Goal: Transaction & Acquisition: Purchase product/service

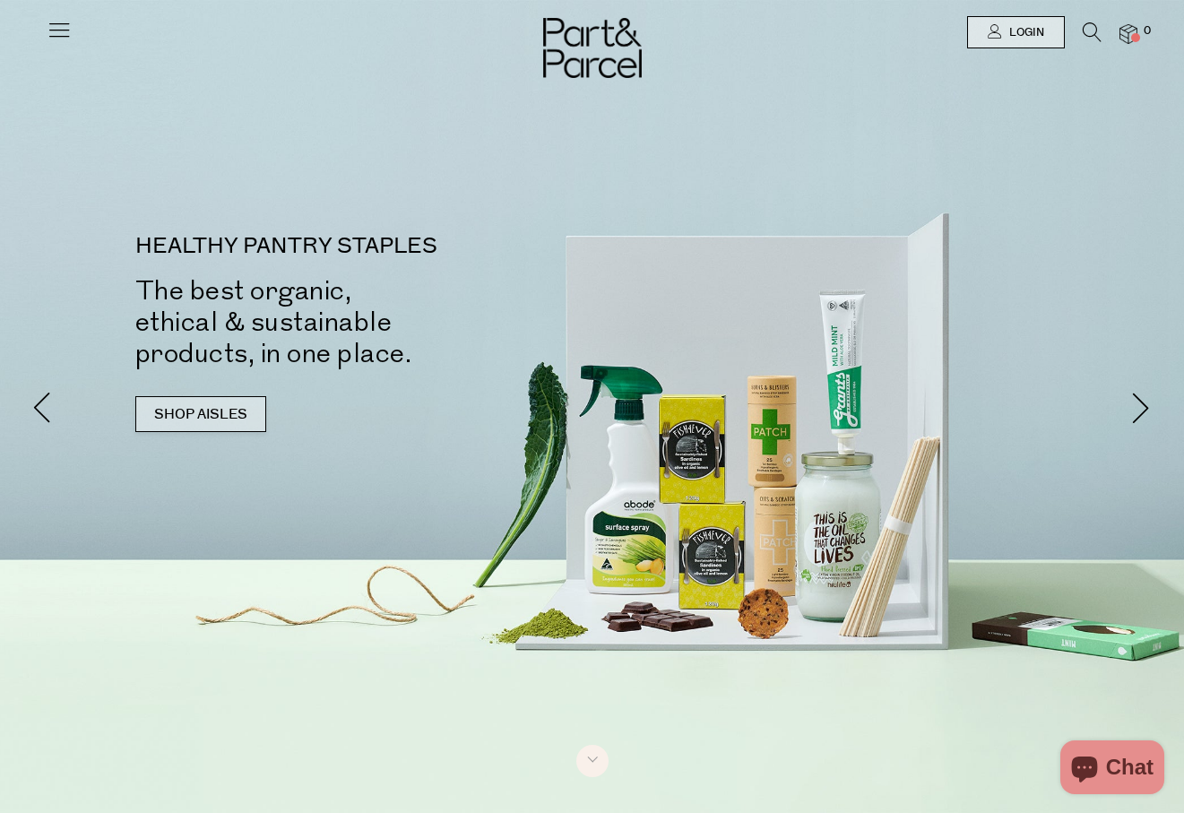
click at [192, 422] on link "SHOP AISLES" at bounding box center [200, 414] width 131 height 36
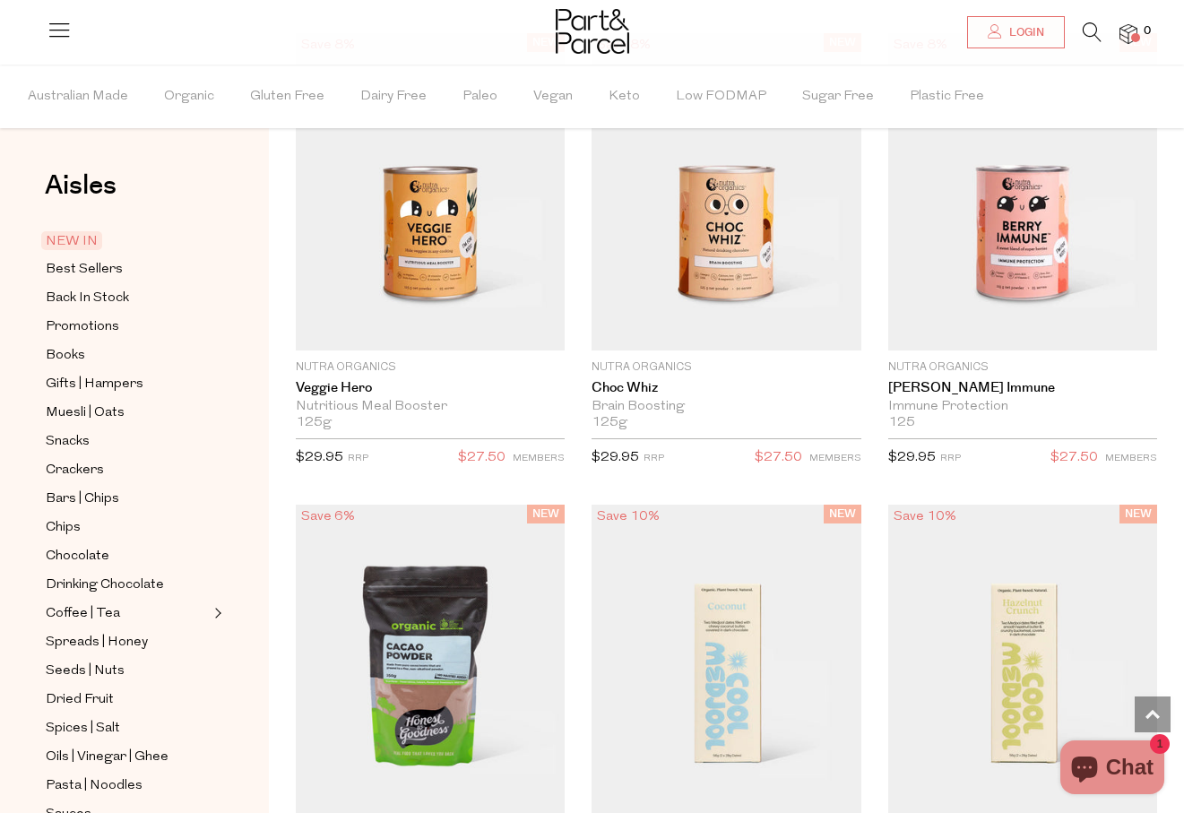
scroll to position [2667, 0]
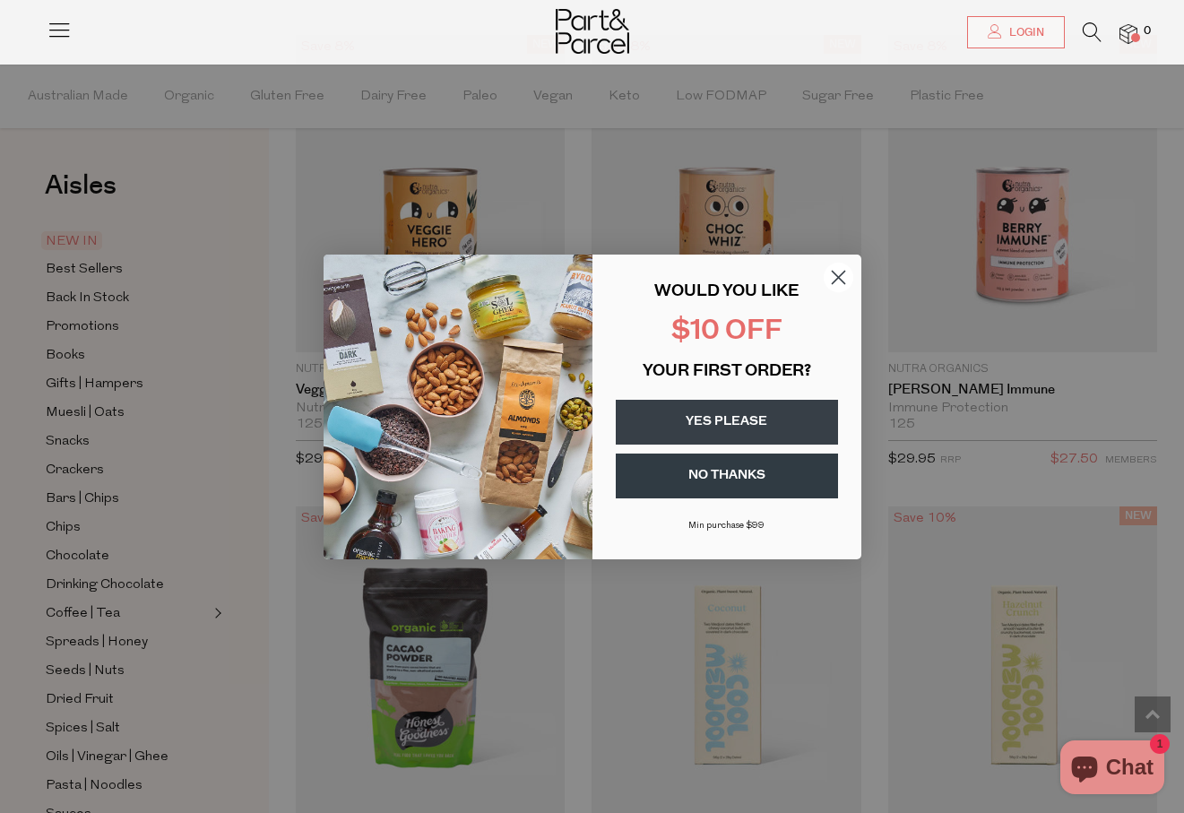
click at [836, 275] on icon "Close dialog" at bounding box center [838, 277] width 13 height 13
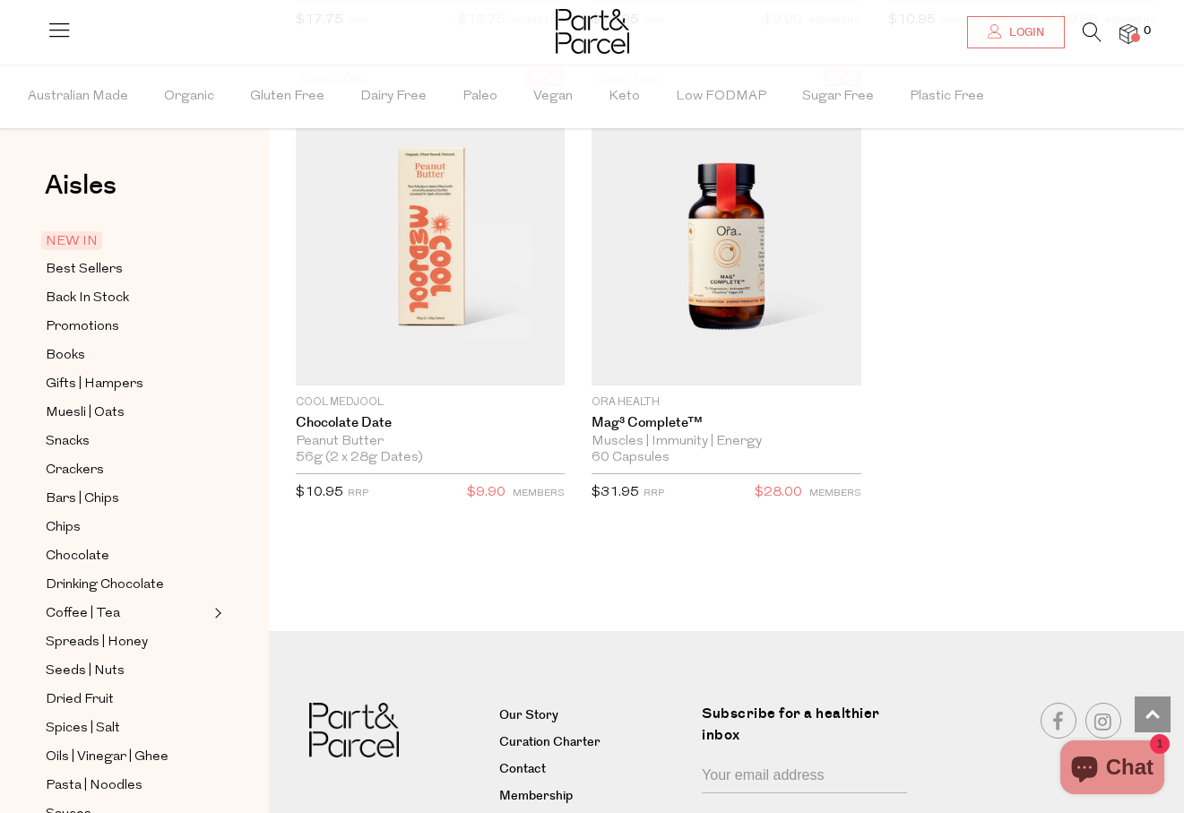
scroll to position [3582, 0]
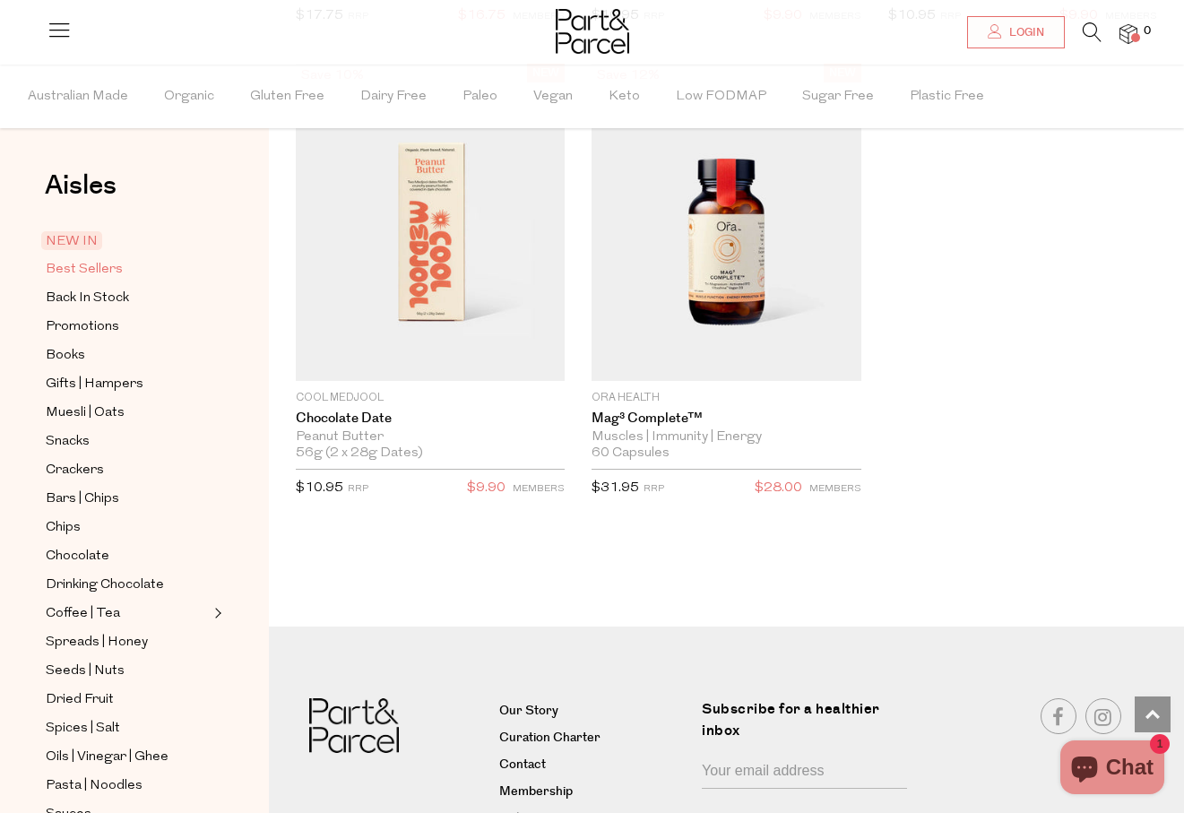
click at [91, 276] on span "Best Sellers" at bounding box center [84, 270] width 77 height 22
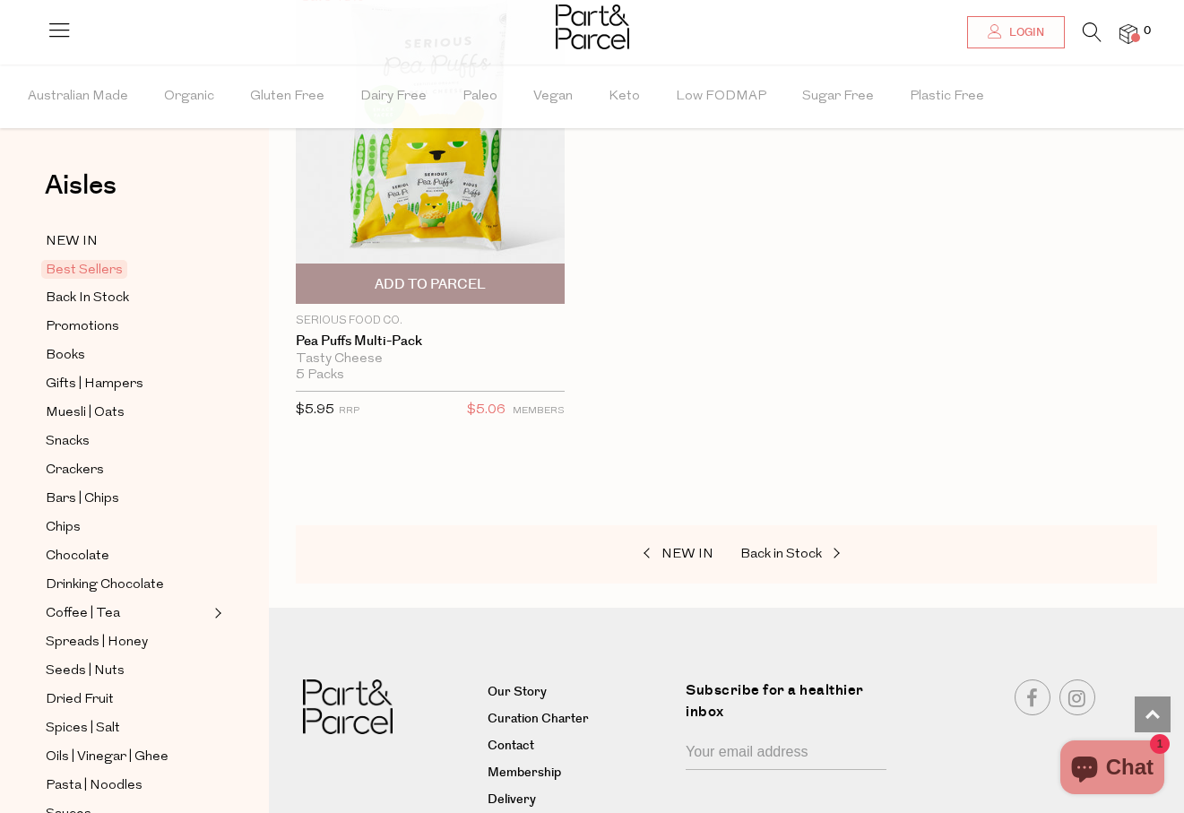
scroll to position [6427, 0]
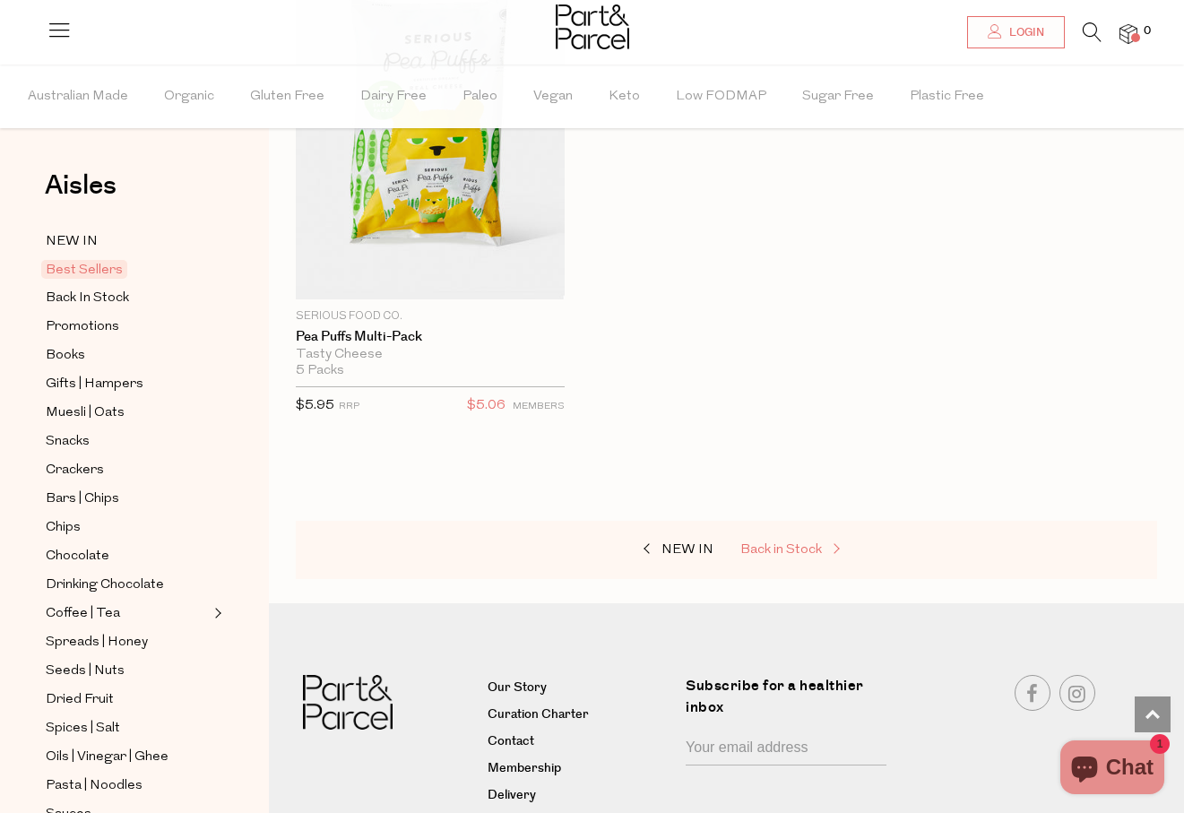
click at [749, 546] on span "Back in Stock" at bounding box center [781, 549] width 82 height 13
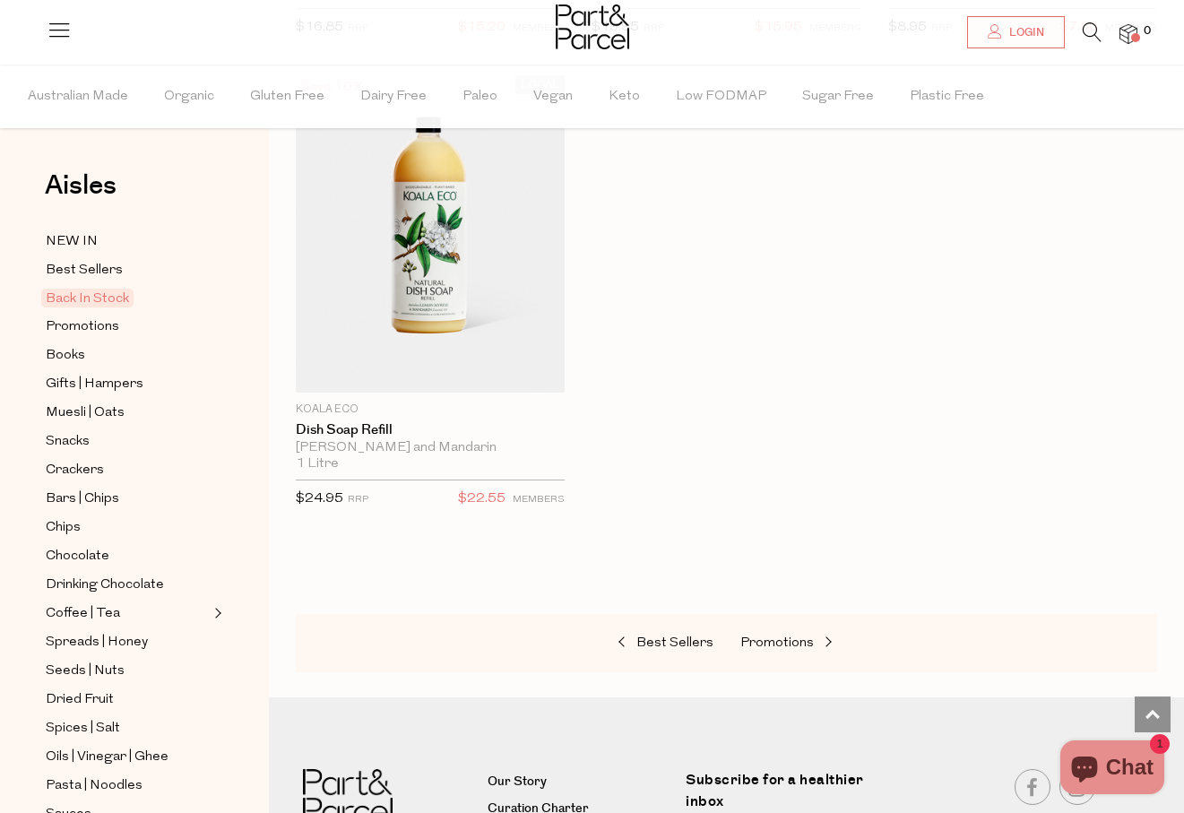
scroll to position [1103, 0]
click at [465, 369] on span "Add To Parcel" at bounding box center [430, 372] width 111 height 19
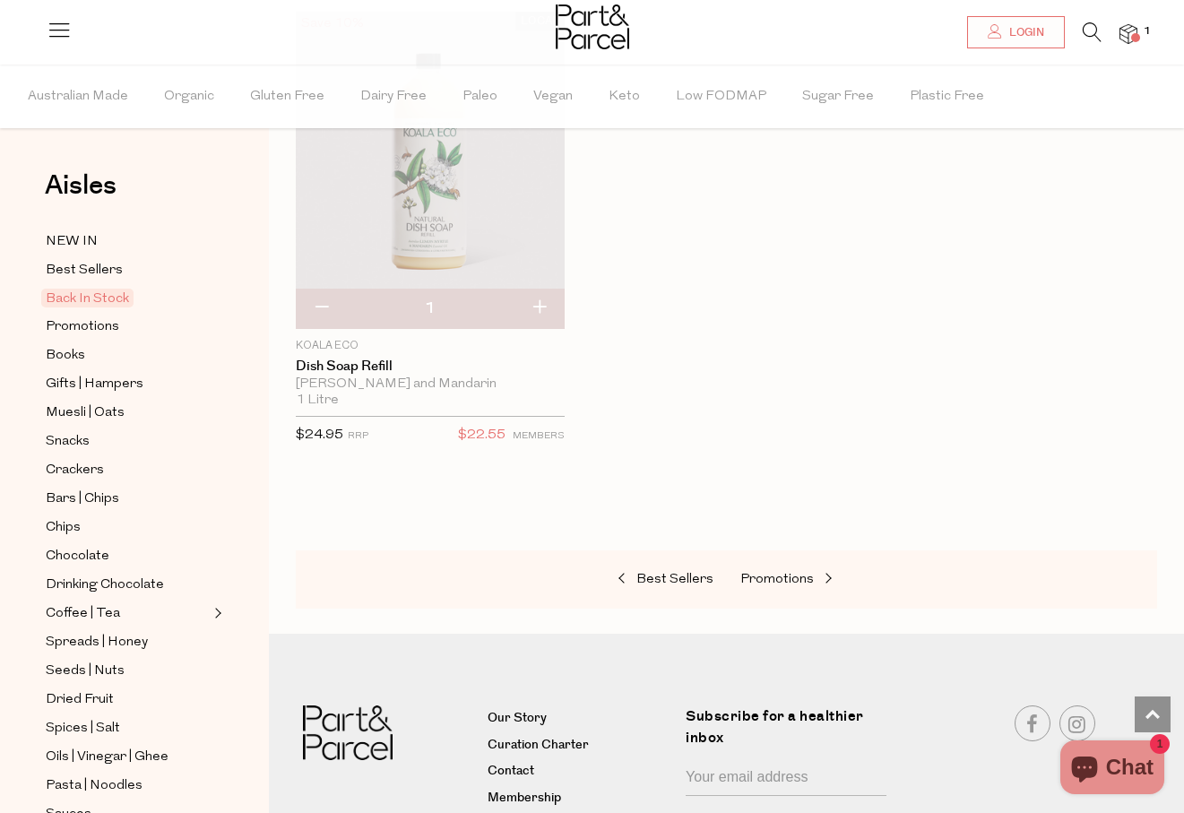
scroll to position [1192, 0]
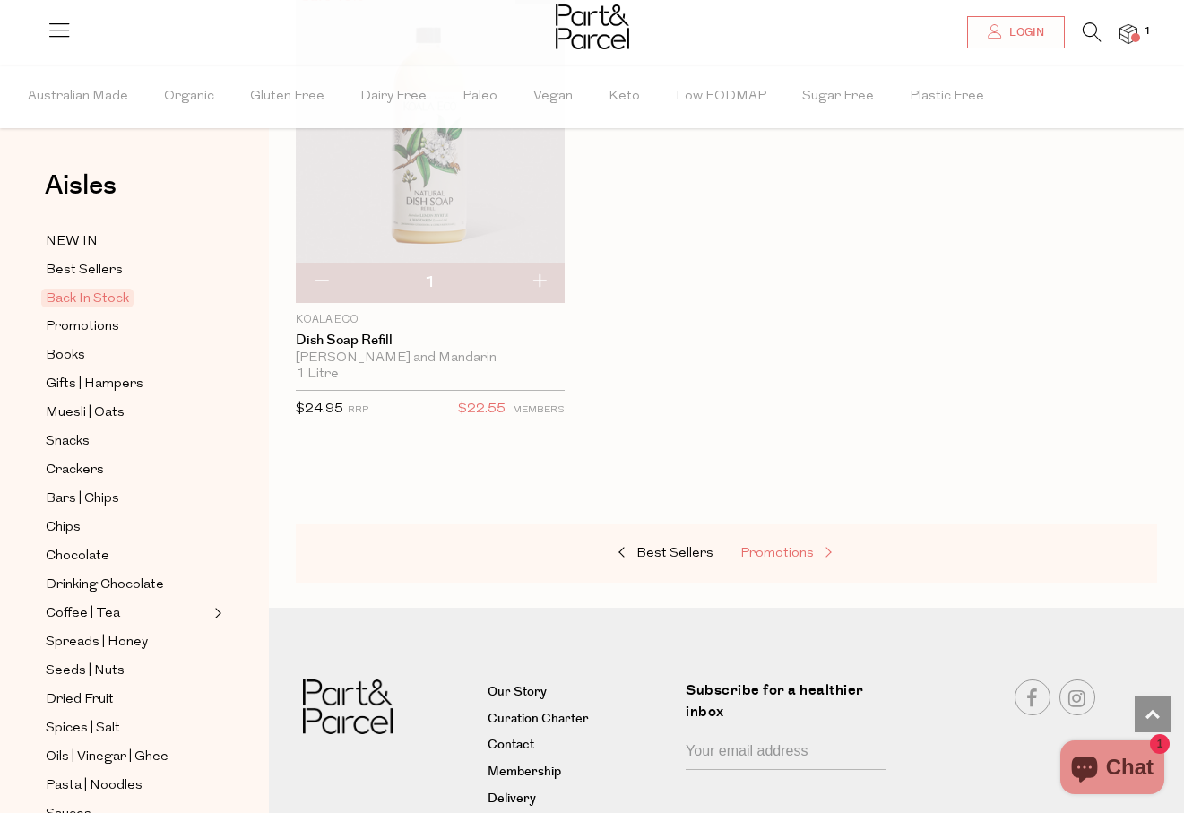
click at [774, 547] on span "Promotions" at bounding box center [776, 553] width 73 height 13
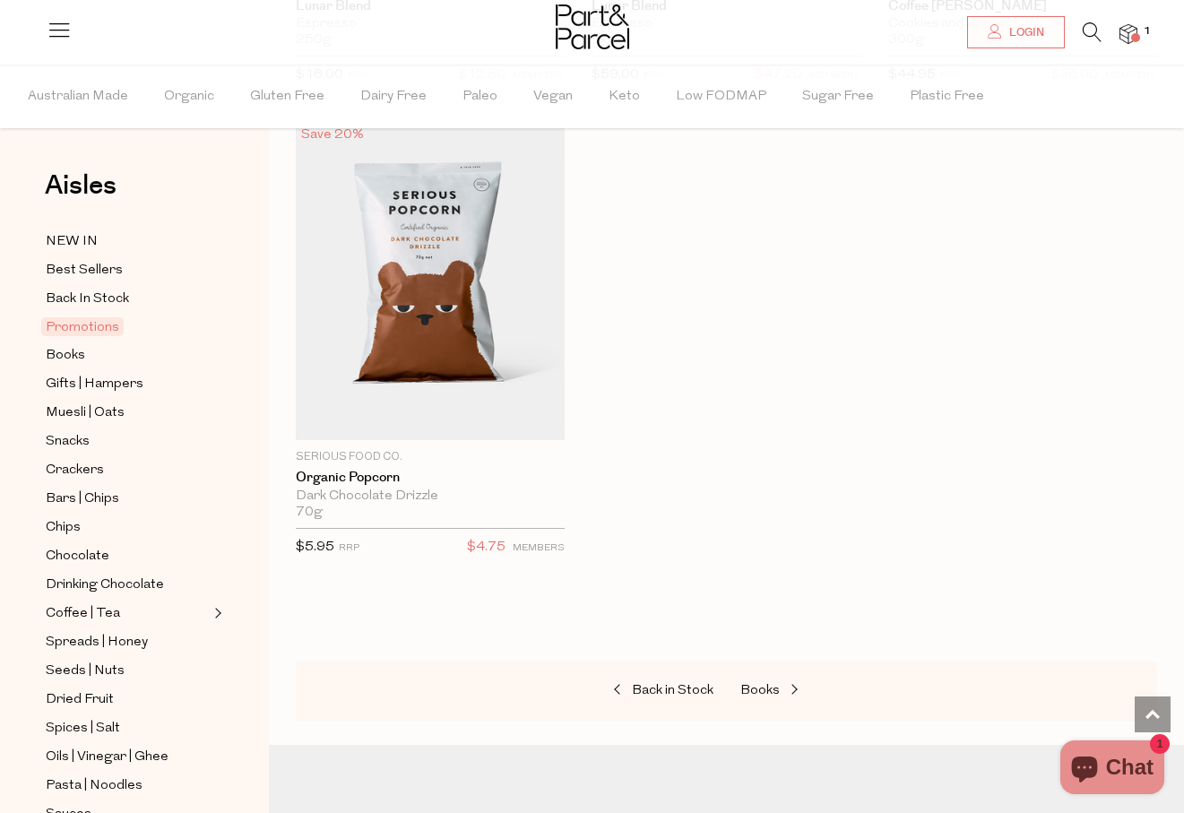
scroll to position [2503, 0]
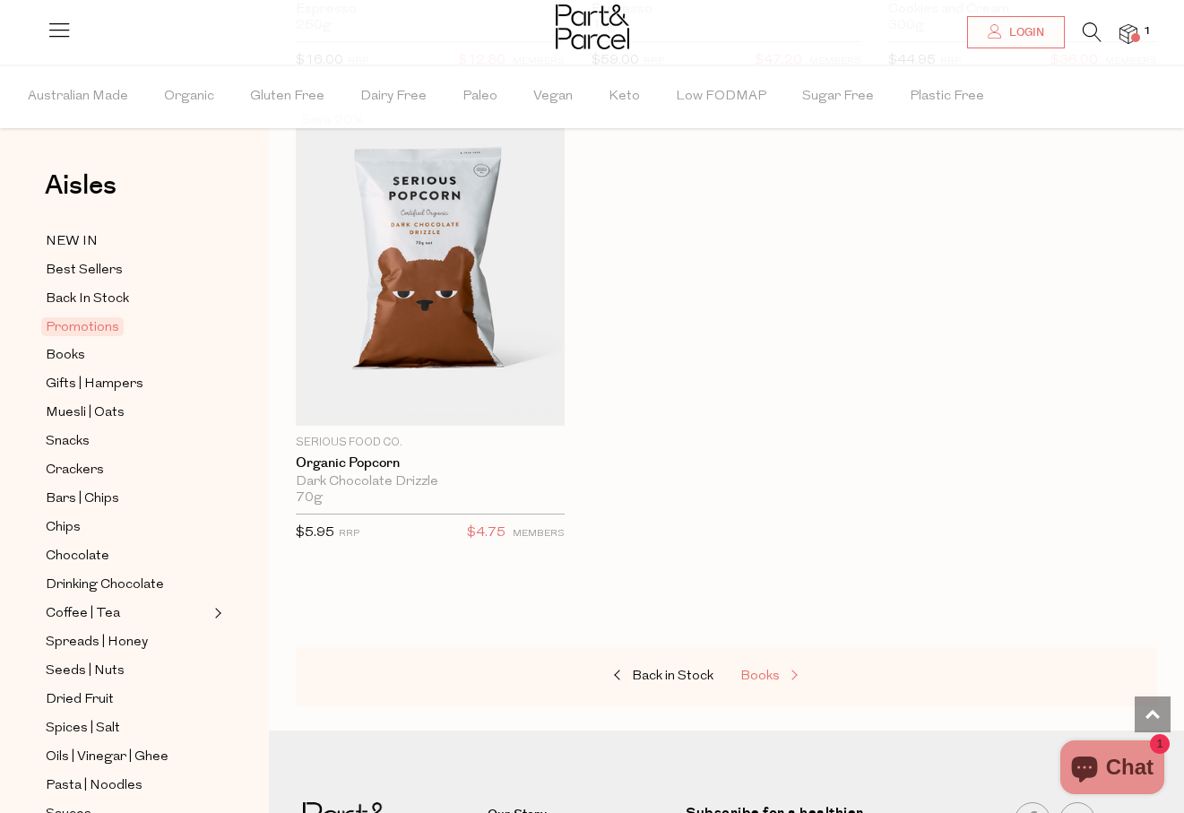
click at [765, 665] on link "Books" at bounding box center [829, 676] width 179 height 23
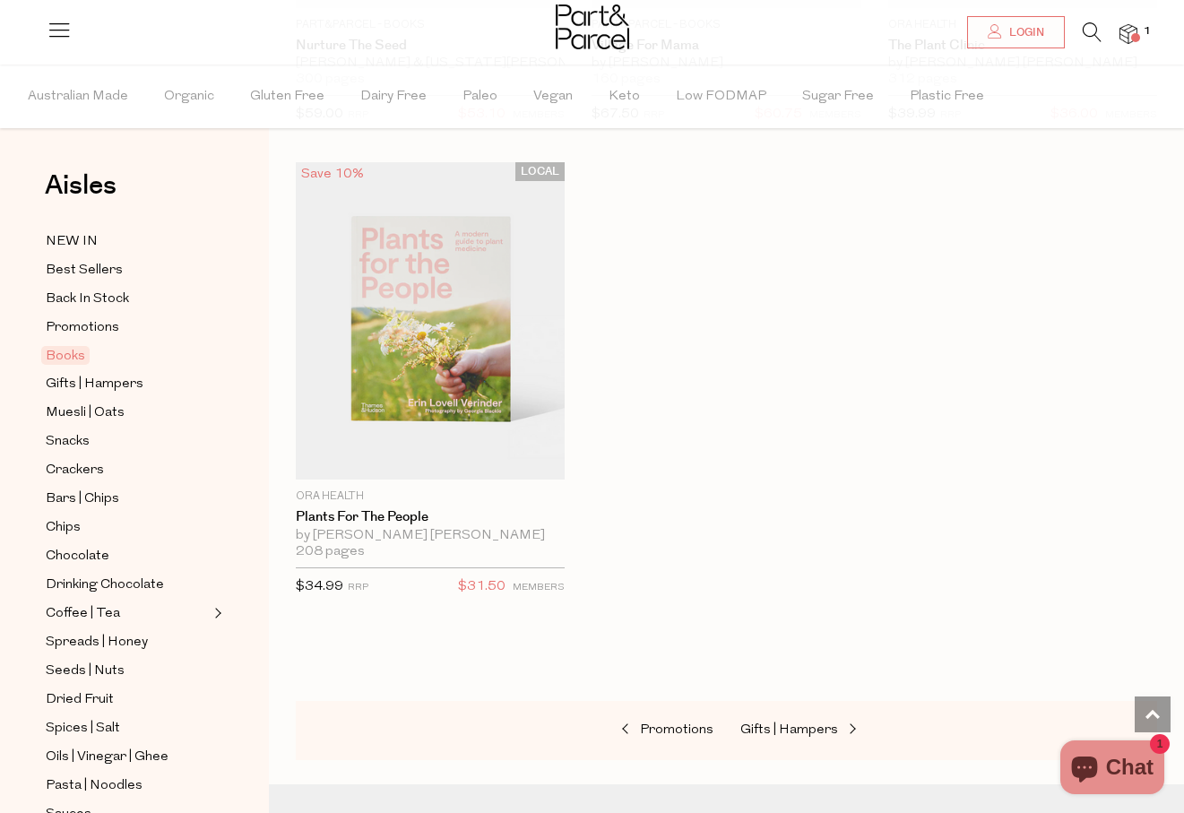
scroll to position [1488, 0]
click at [759, 729] on span "Gifts | Hampers" at bounding box center [789, 728] width 98 height 13
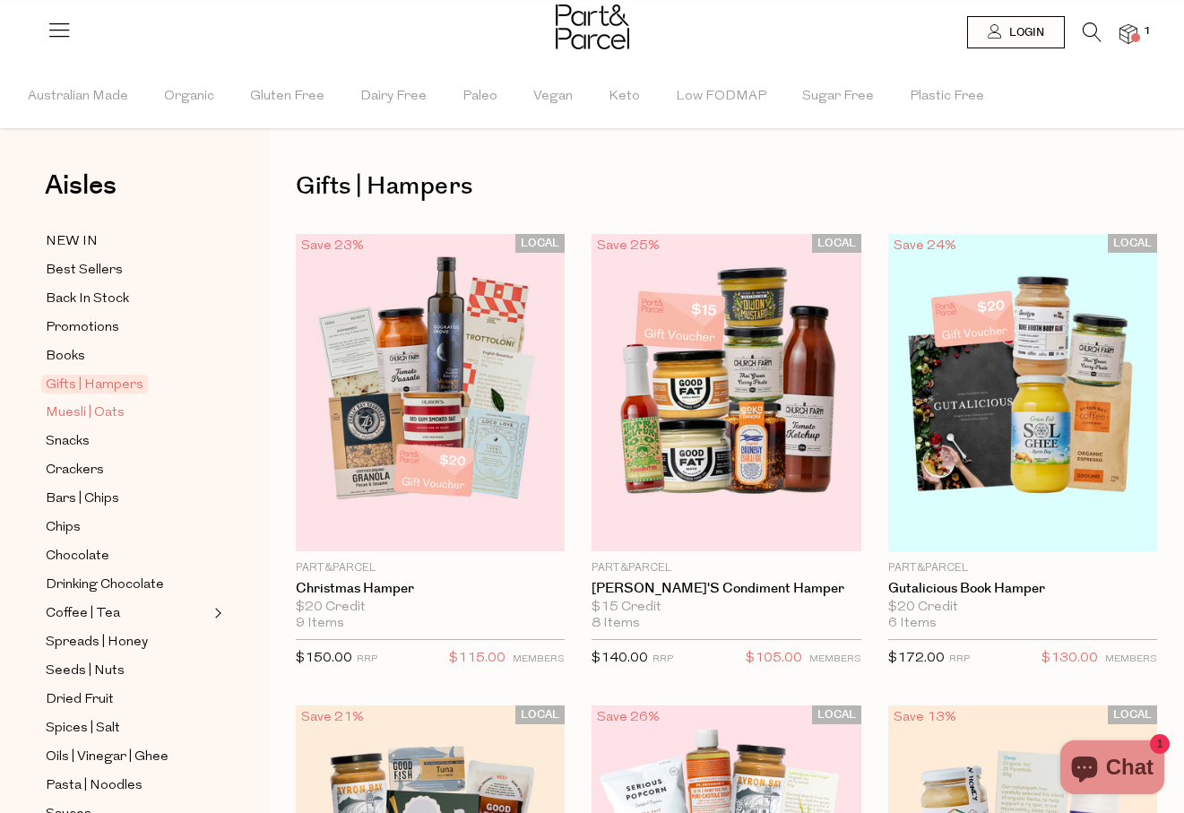
click at [65, 416] on span "Muesli | Oats" at bounding box center [85, 413] width 79 height 22
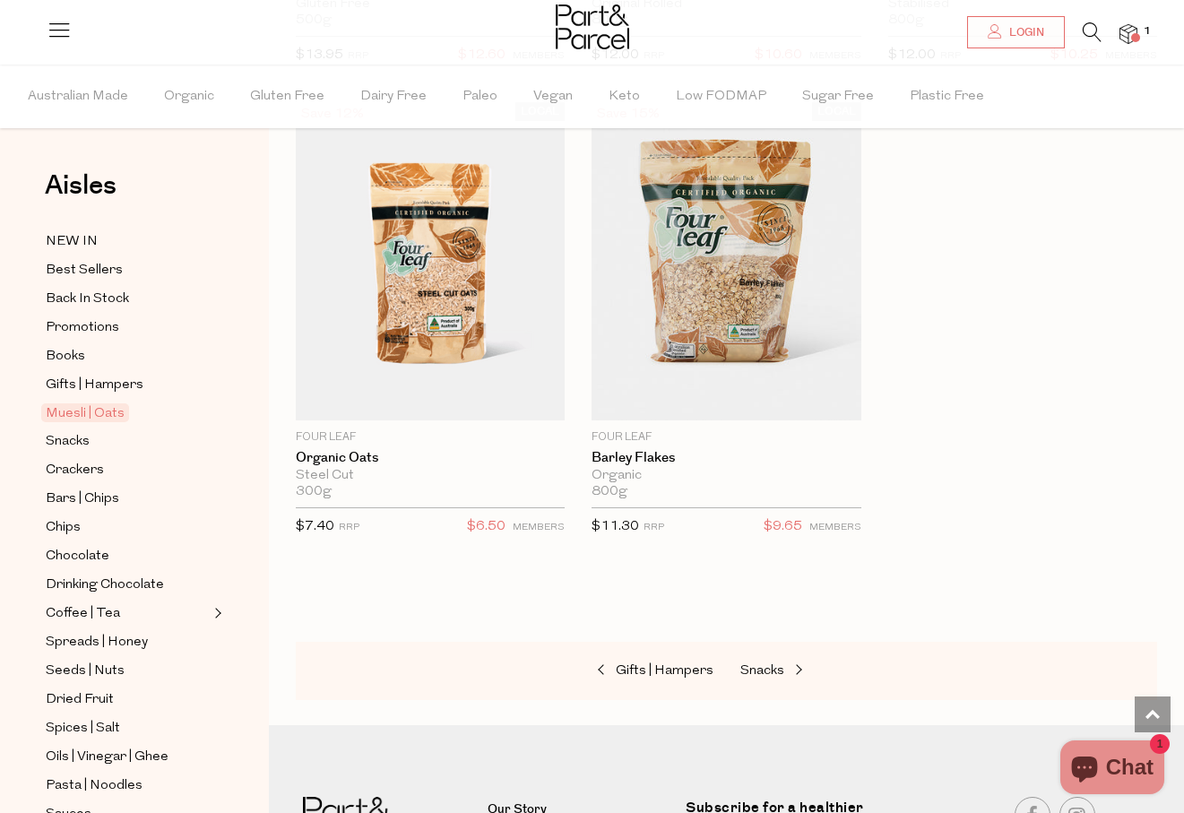
scroll to position [7760, 0]
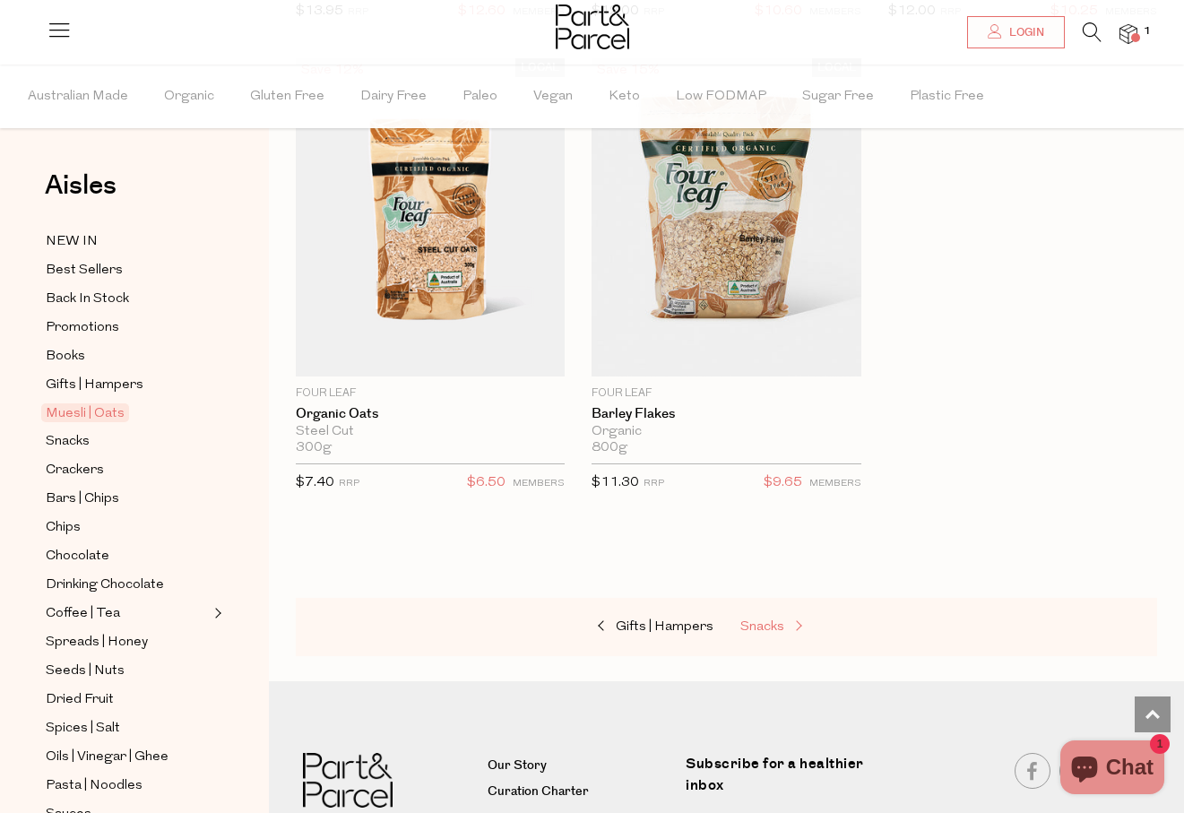
click at [782, 620] on span "Snacks" at bounding box center [762, 626] width 44 height 13
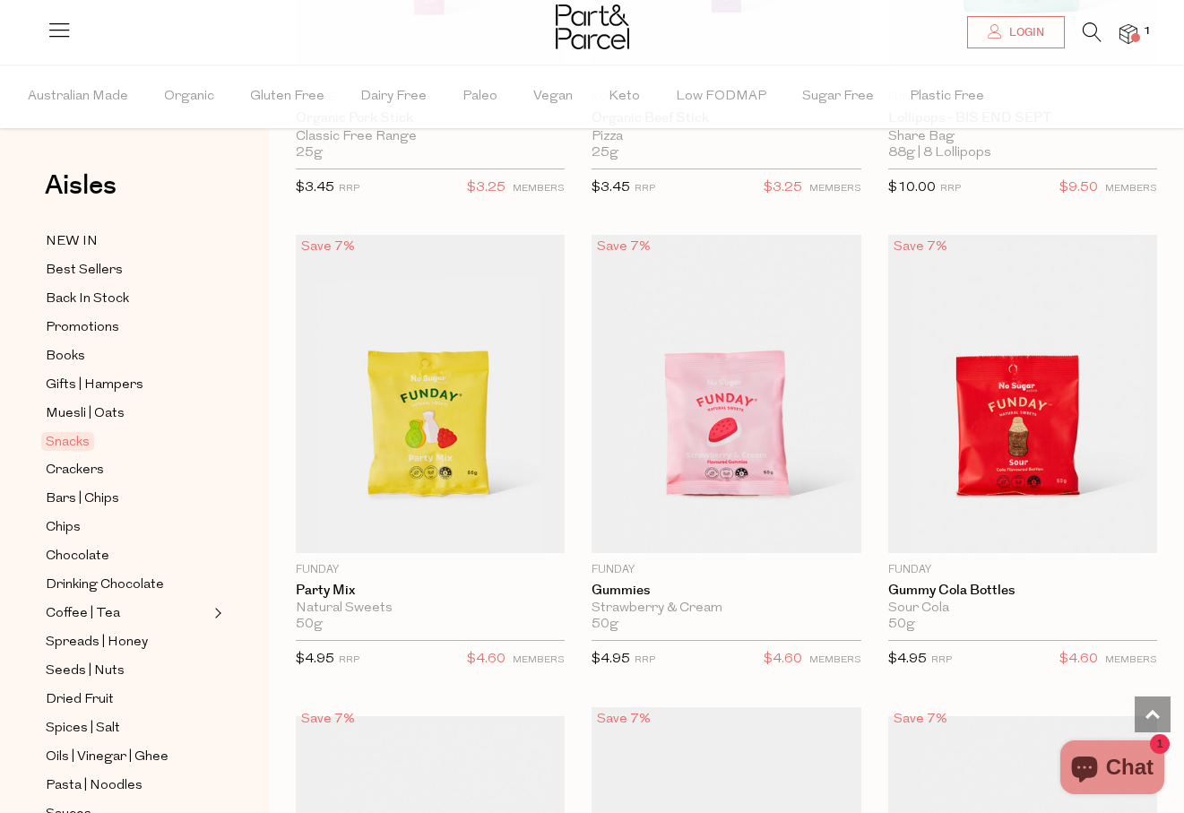
scroll to position [1906, 0]
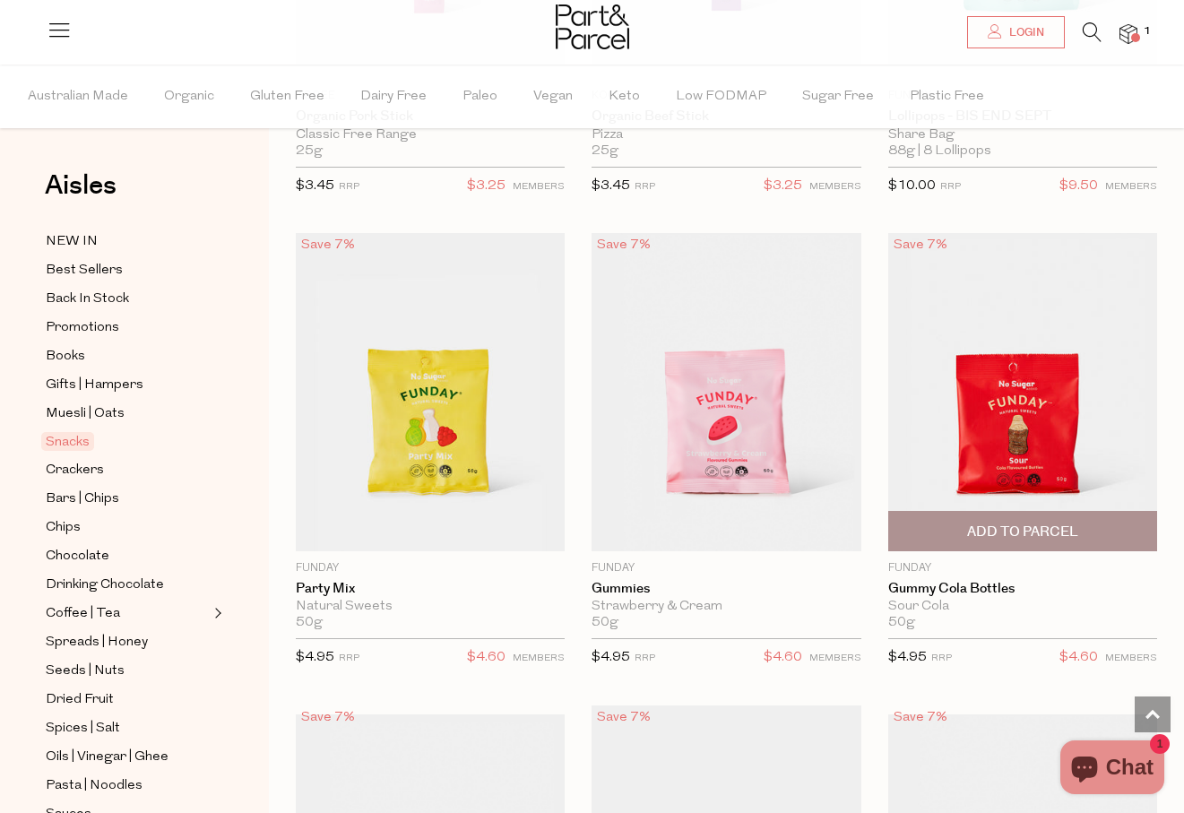
click at [1034, 518] on span "Add To Parcel" at bounding box center [1023, 531] width 258 height 39
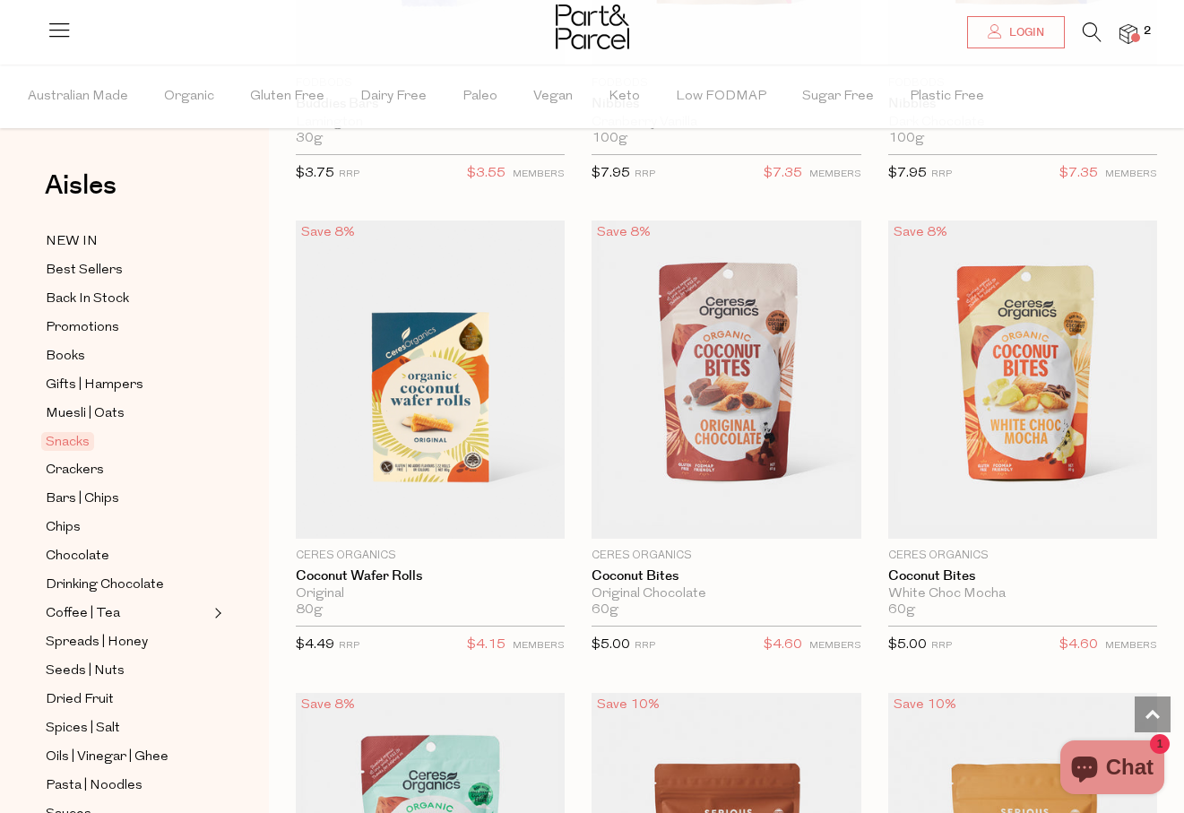
scroll to position [4326, 0]
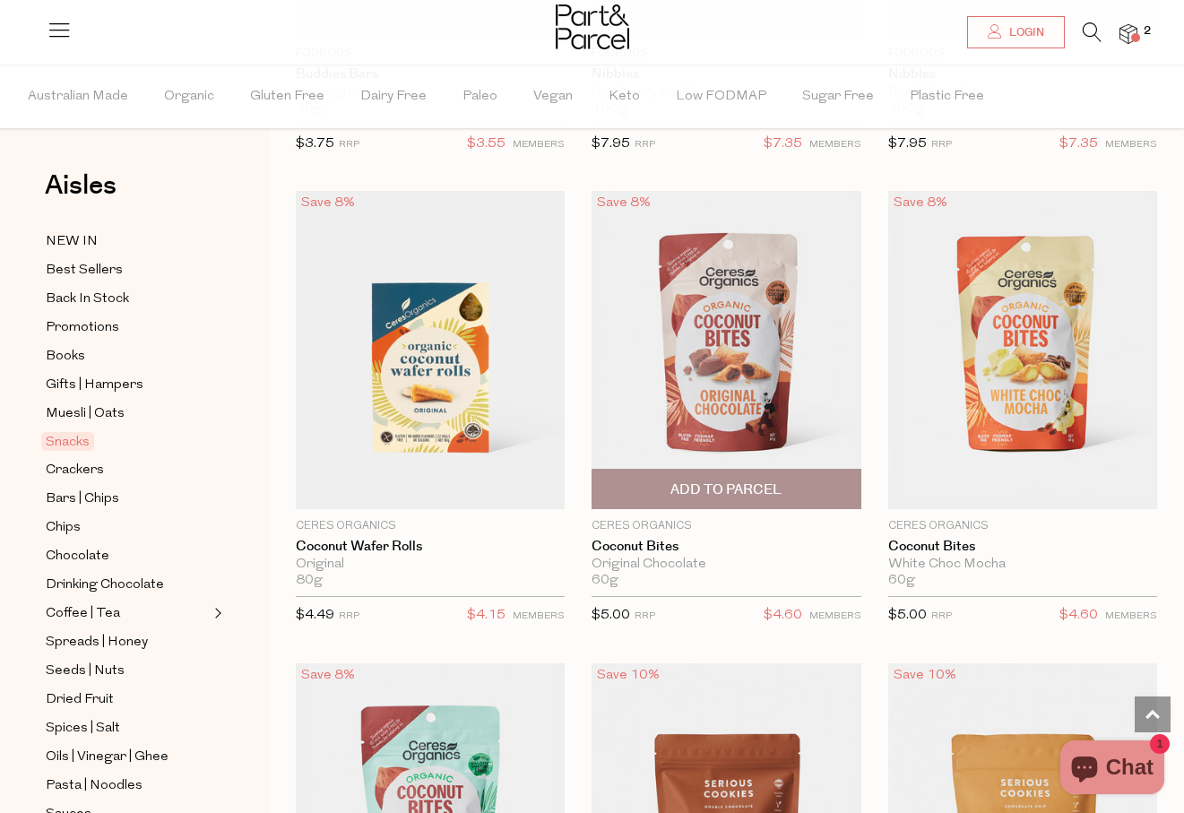
click at [723, 480] on span "Add To Parcel" at bounding box center [725, 489] width 111 height 19
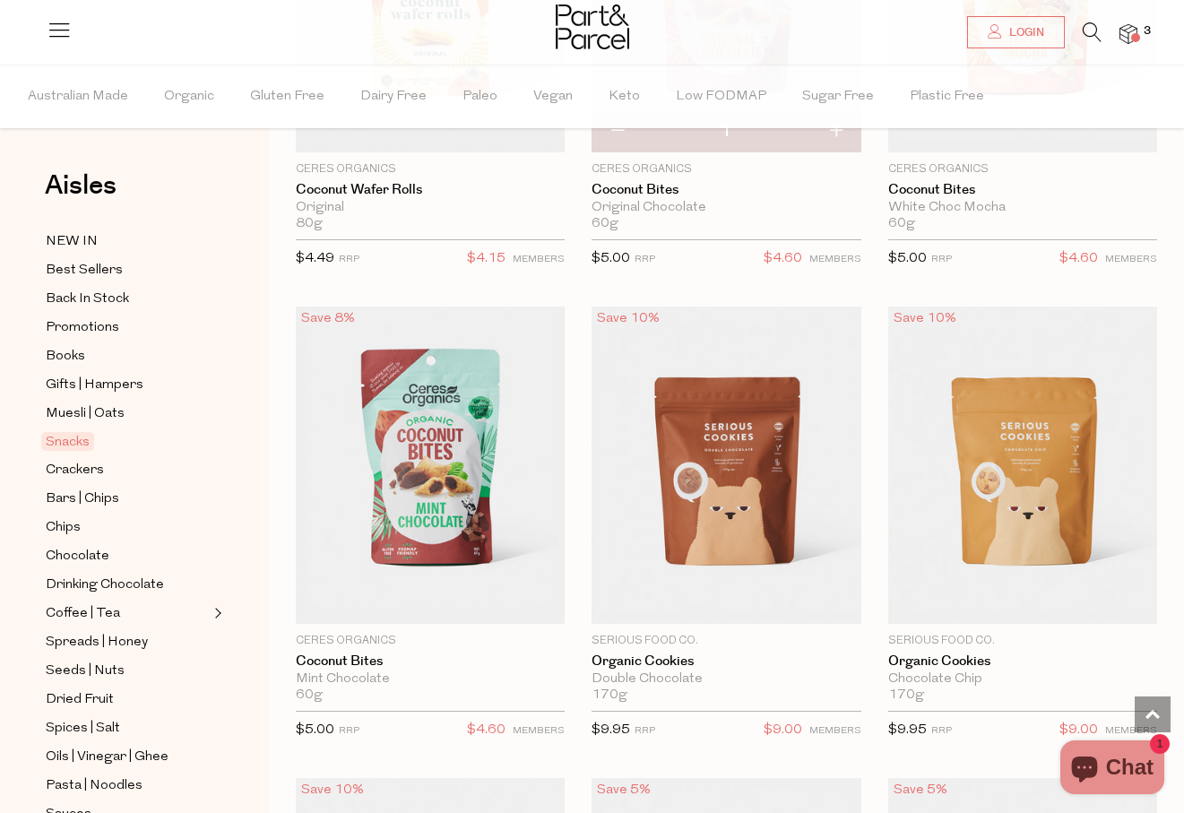
scroll to position [4684, 0]
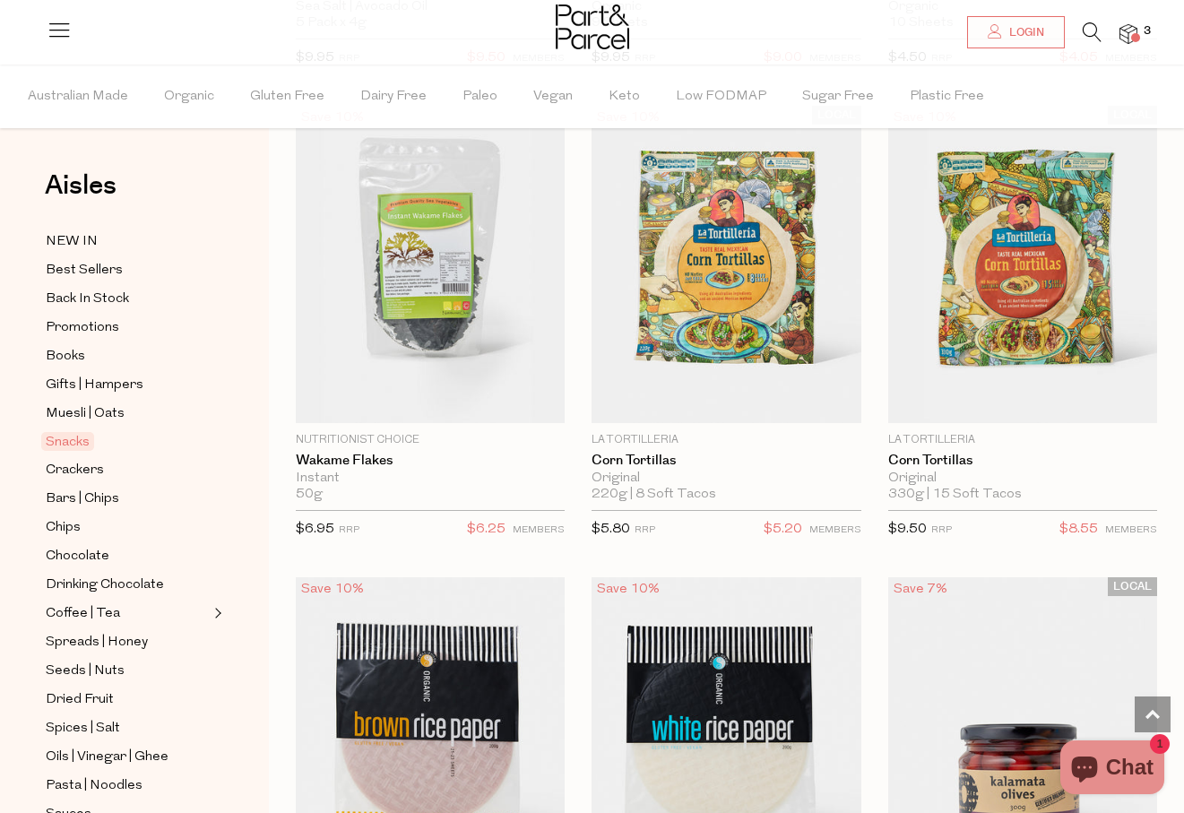
scroll to position [9142, 0]
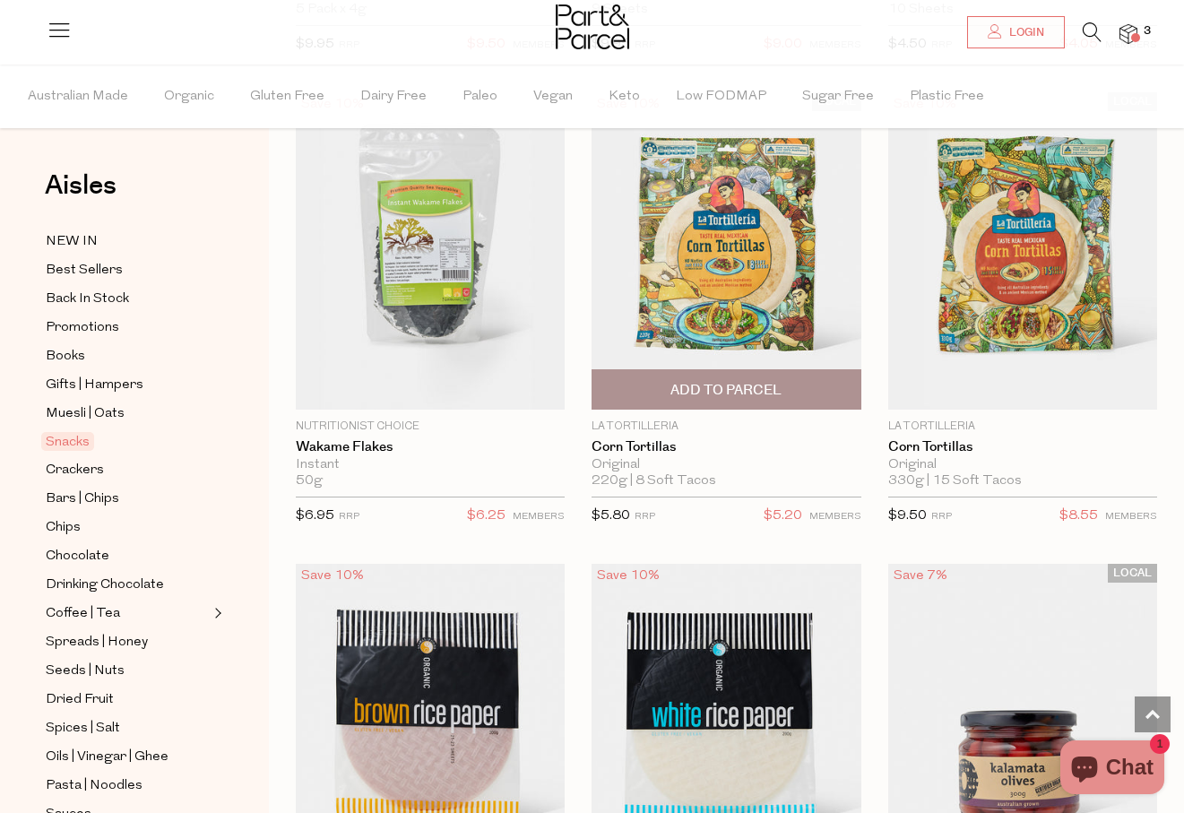
click at [707, 381] on span "Add To Parcel" at bounding box center [725, 390] width 111 height 19
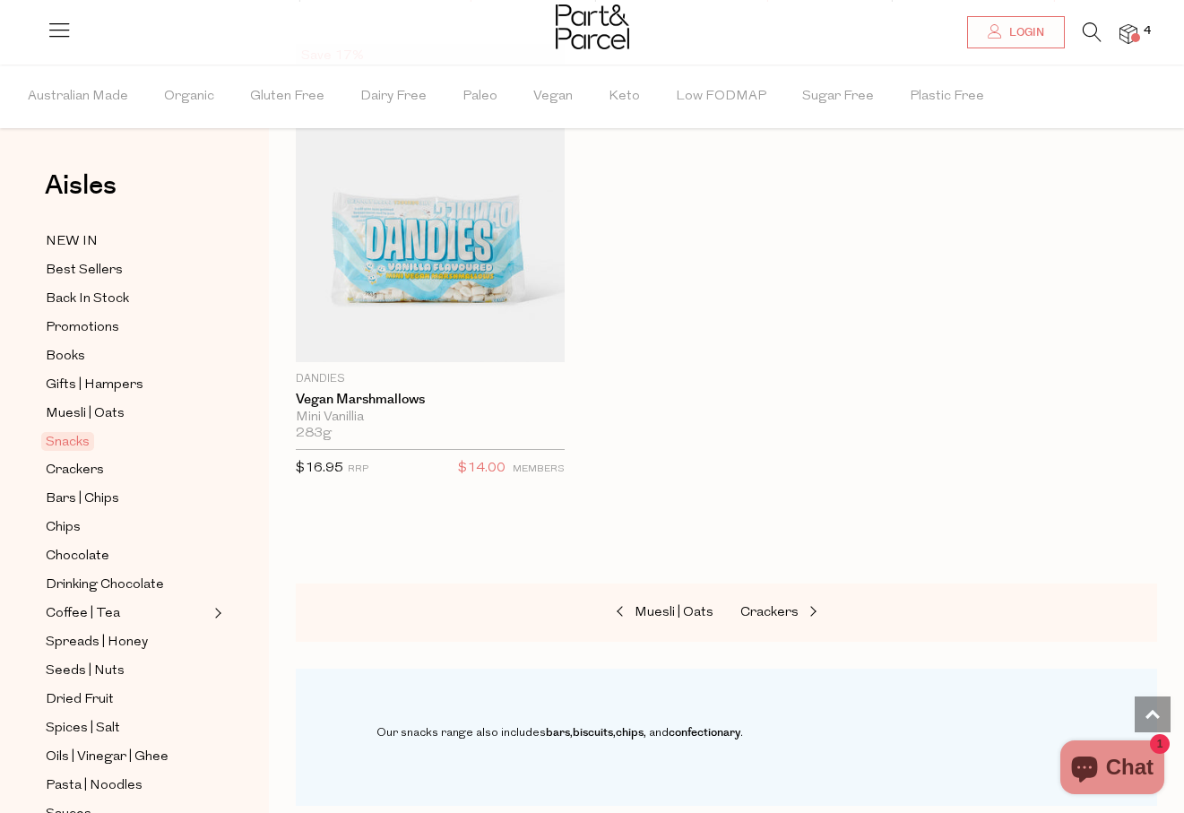
scroll to position [10627, 0]
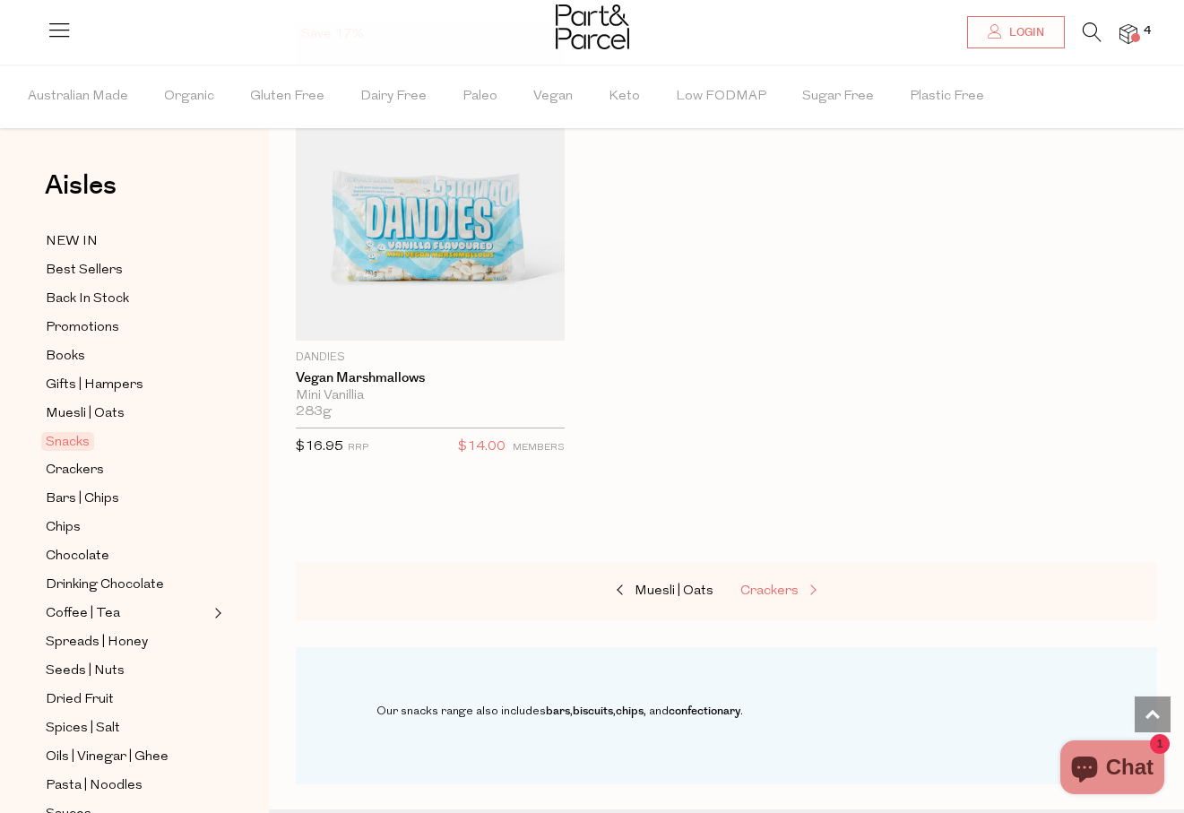
click at [788, 584] on span "Crackers" at bounding box center [769, 590] width 58 height 13
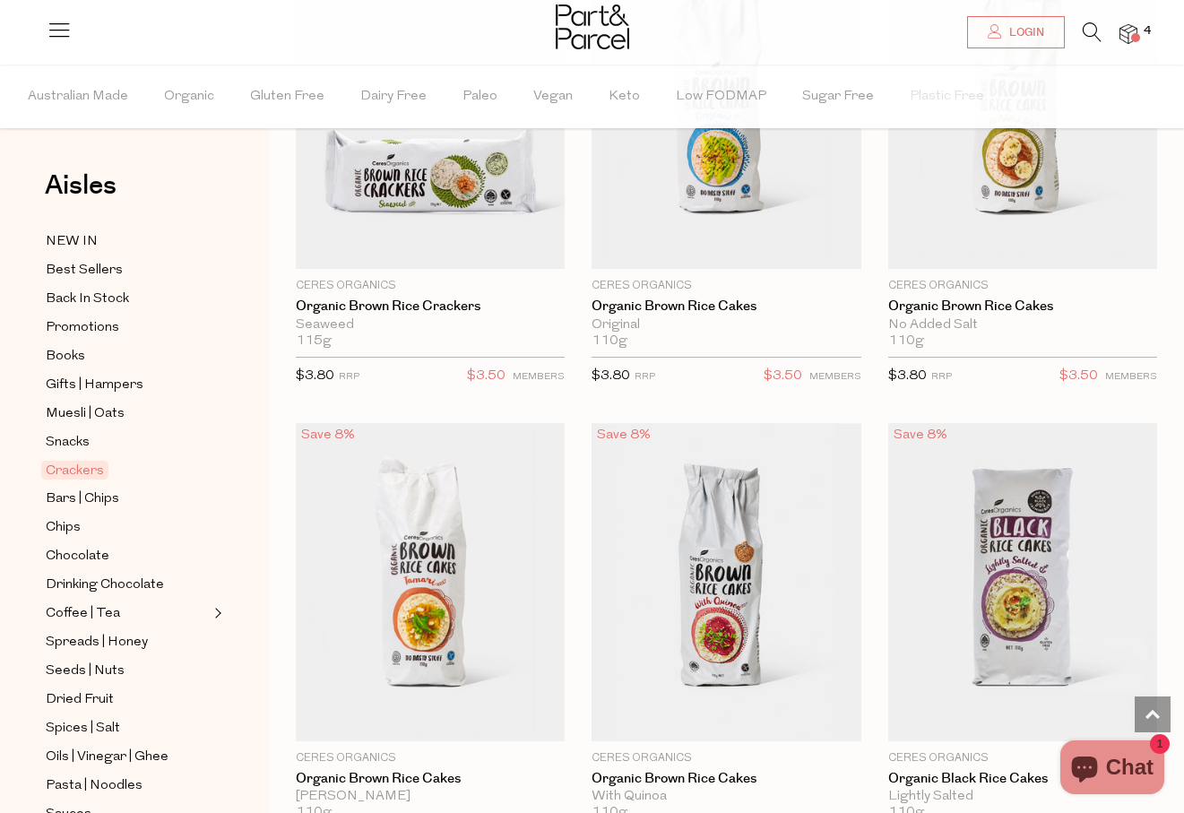
scroll to position [1650, 0]
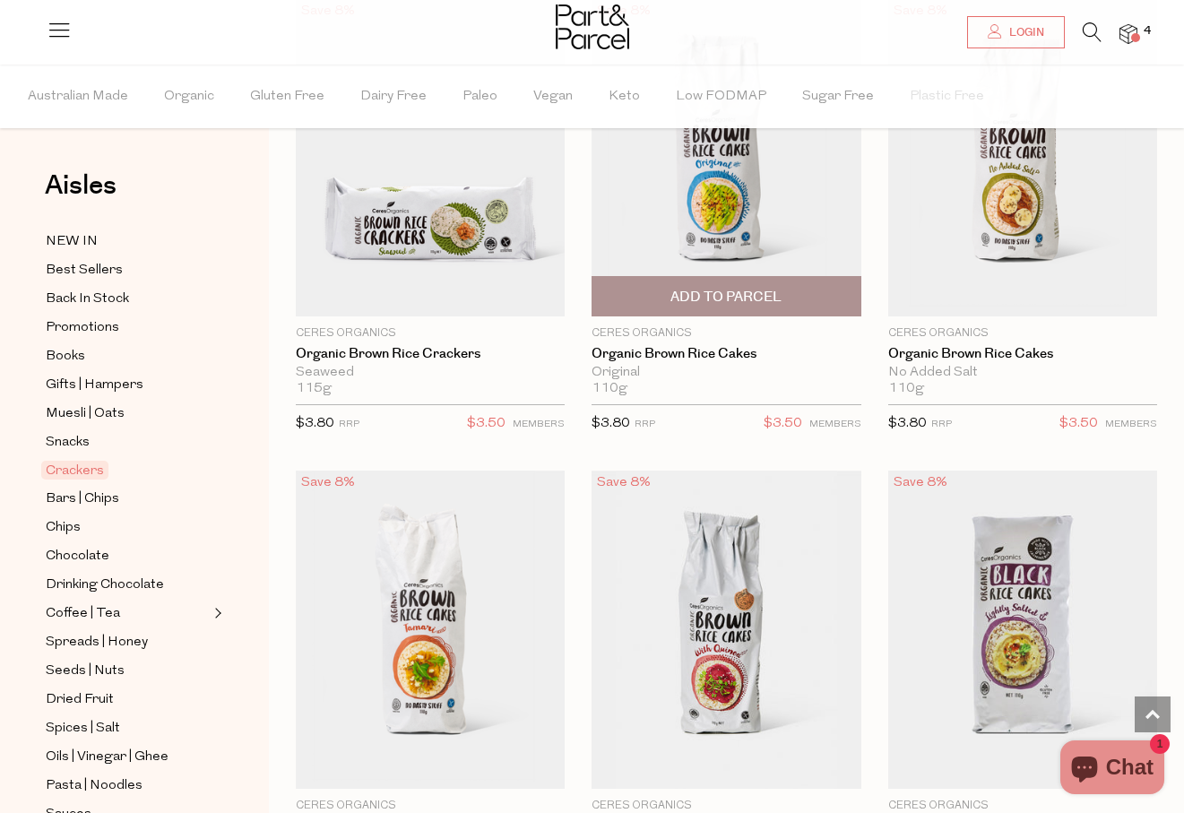
click at [765, 304] on span "Add To Parcel" at bounding box center [725, 297] width 111 height 19
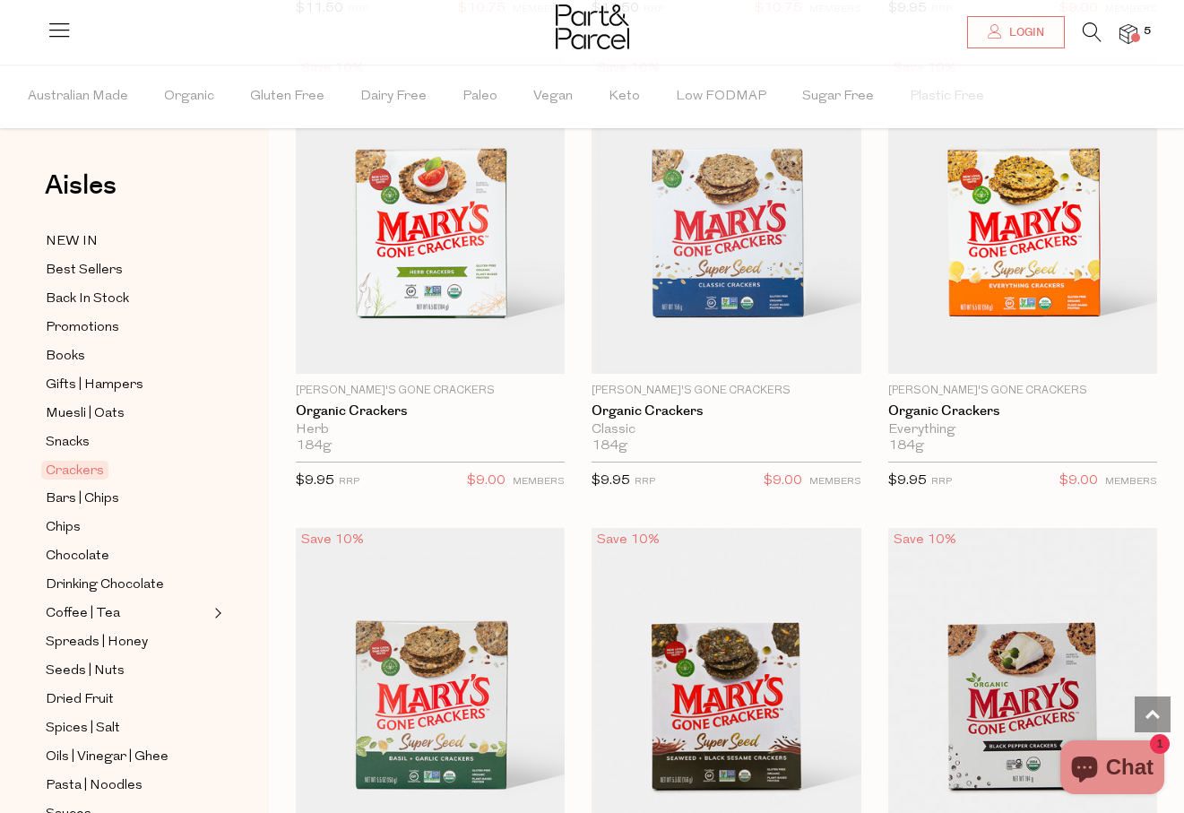
scroll to position [3006, 0]
